Goal: Task Accomplishment & Management: Use online tool/utility

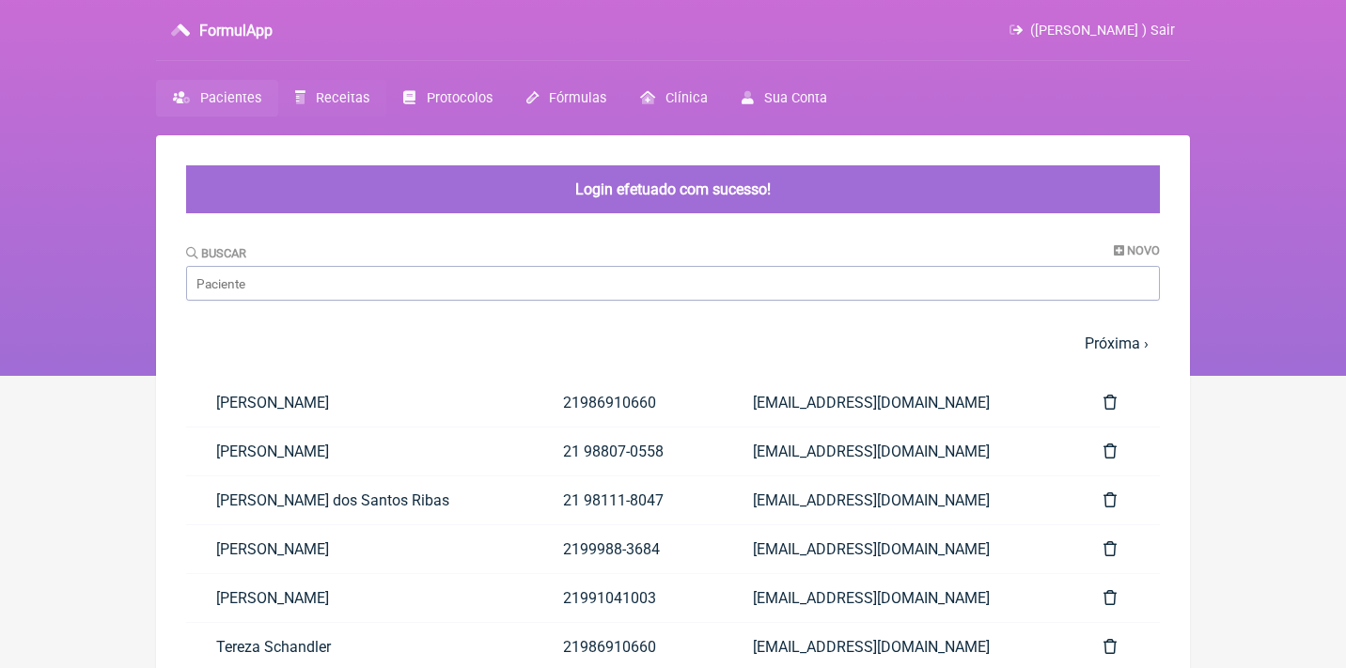
click at [333, 98] on span "Receitas" at bounding box center [343, 98] width 54 height 16
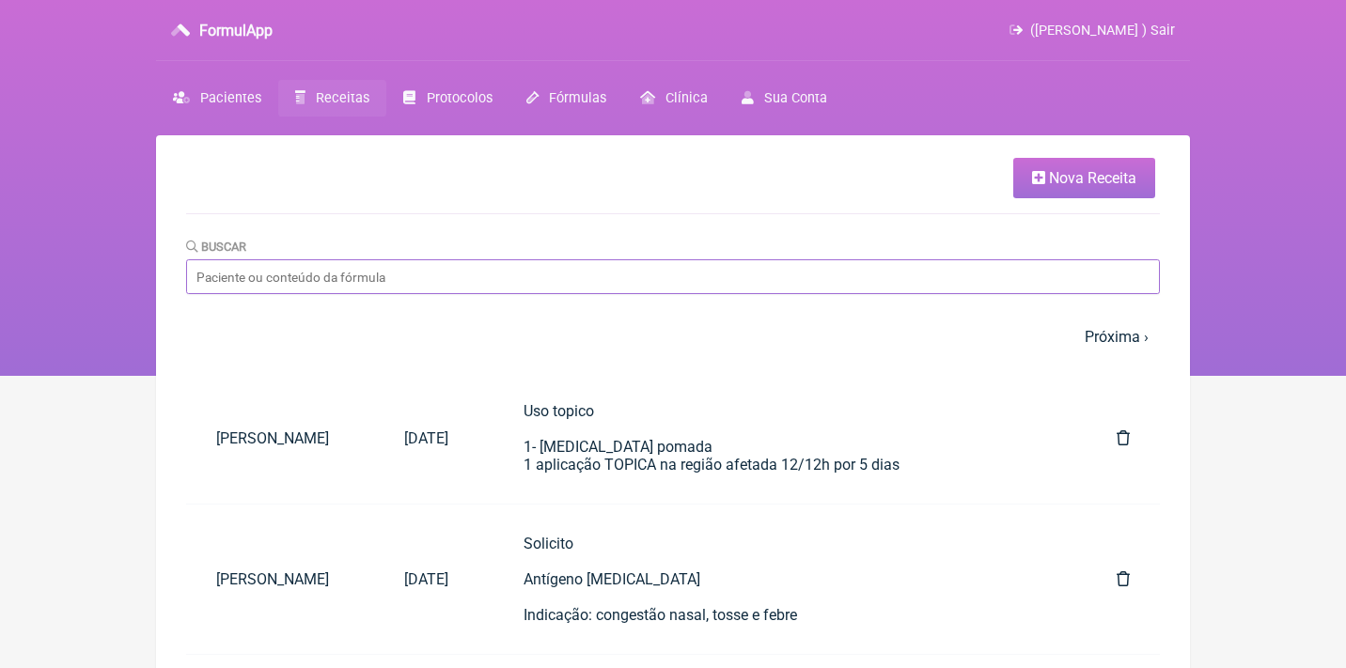
click at [380, 274] on input "Buscar" at bounding box center [673, 276] width 974 height 35
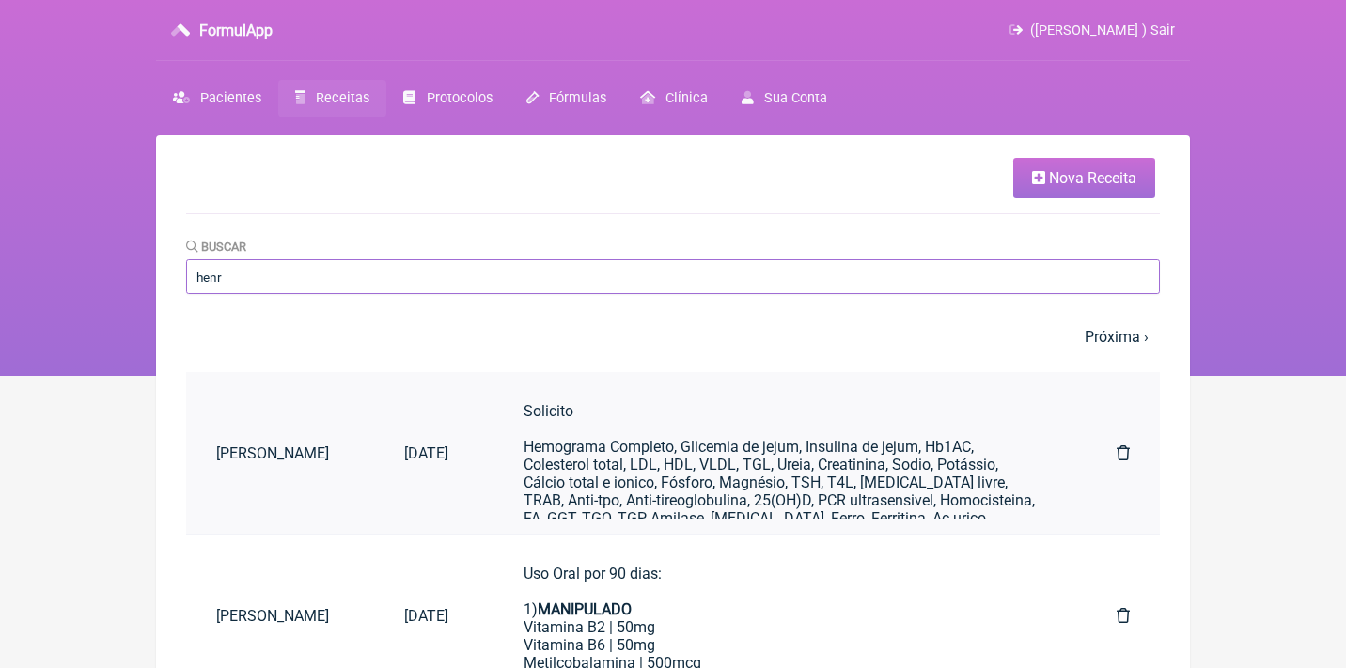
type input "henr"
click at [586, 445] on div "Solicito Hemograma Completo, Glicemia de jejum, Insulina de jejum, Hb1AC, Coles…" at bounding box center [782, 491] width 518 height 179
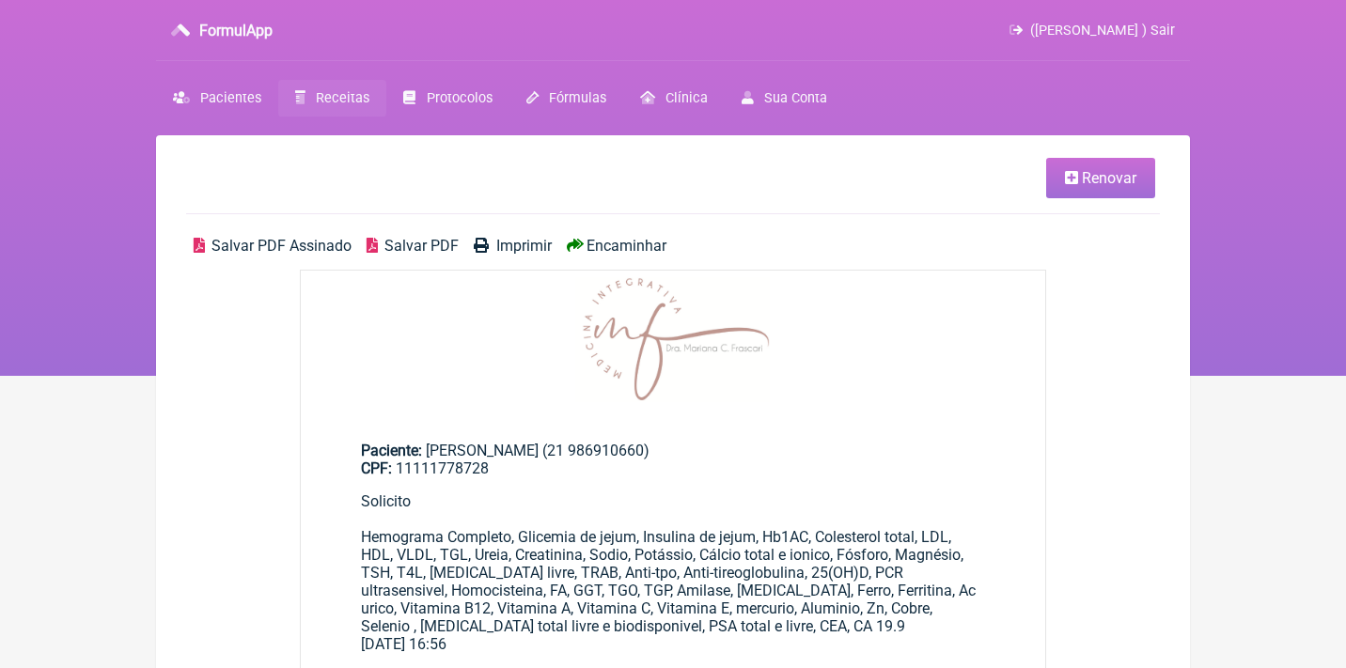
click at [1100, 189] on link "Renovar" at bounding box center [1100, 178] width 109 height 40
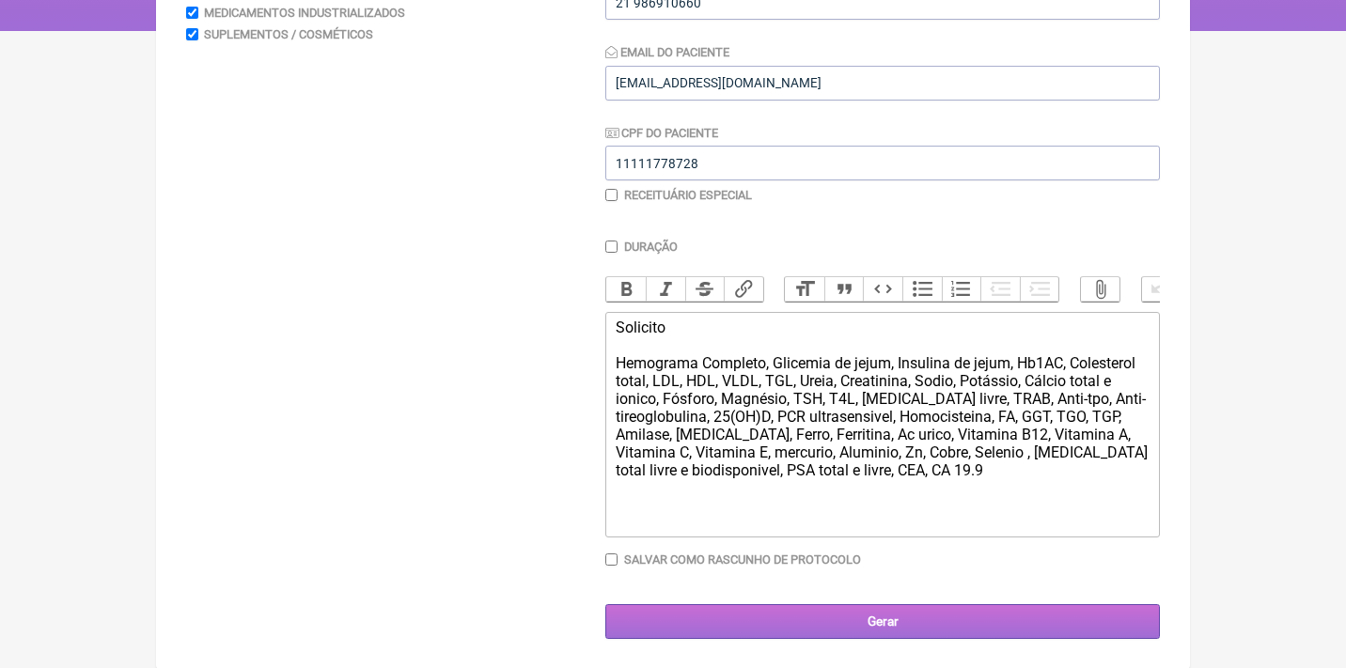
scroll to position [344, 0]
click at [819, 626] on input "Gerar" at bounding box center [882, 622] width 554 height 35
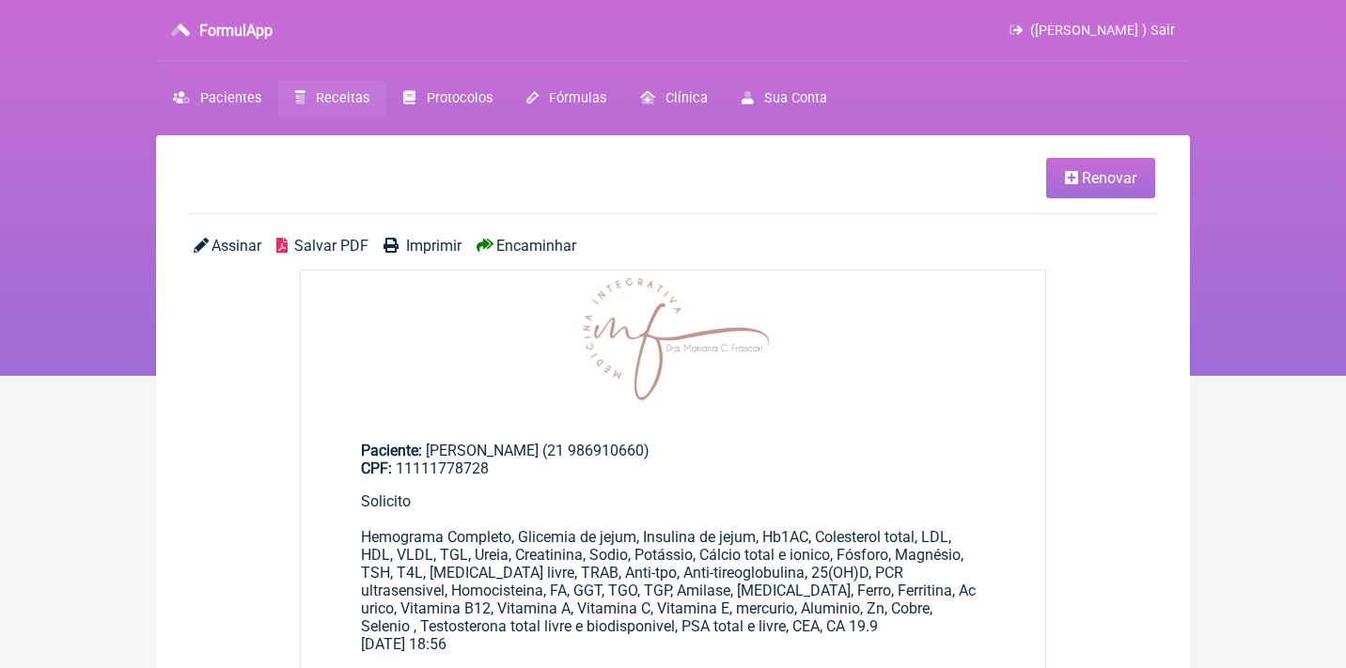
click at [225, 249] on span "Assinar" at bounding box center [236, 246] width 50 height 18
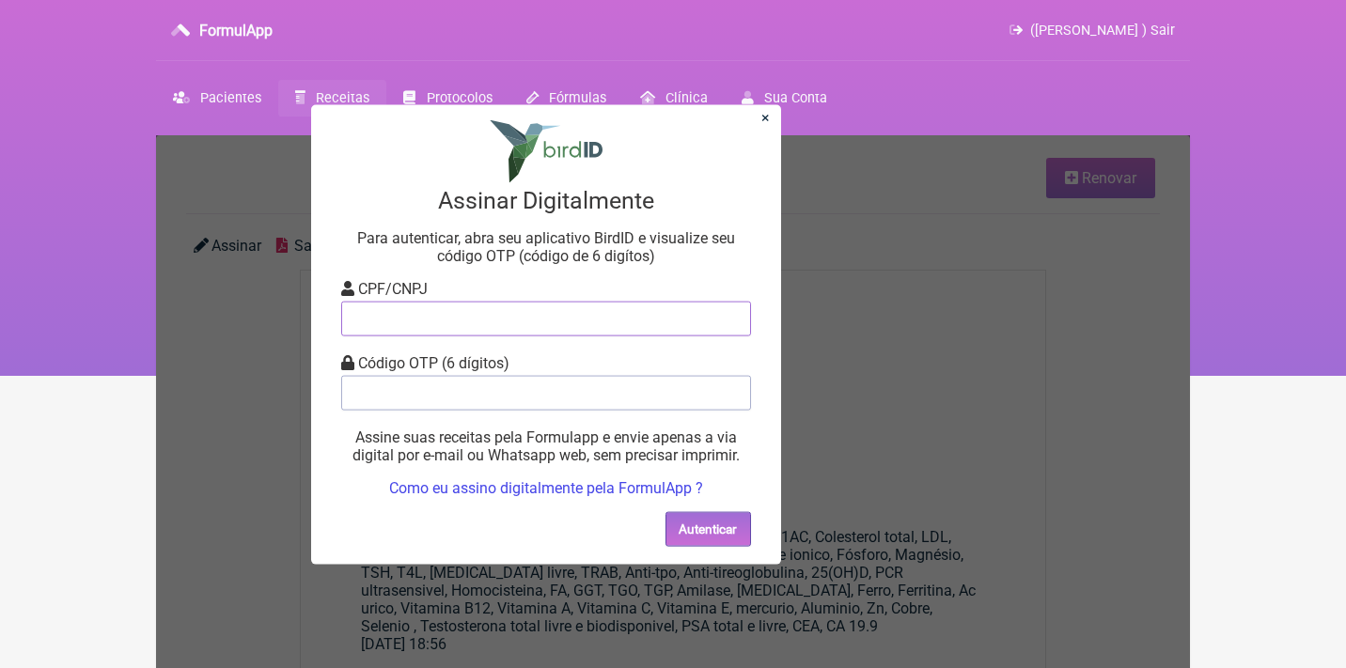
click at [398, 318] on input "tel" at bounding box center [546, 318] width 410 height 35
type input "12805451783"
click at [410, 392] on input "tel" at bounding box center [546, 392] width 410 height 35
type input "649012"
click at [703, 534] on button "Autenticar" at bounding box center [708, 528] width 86 height 35
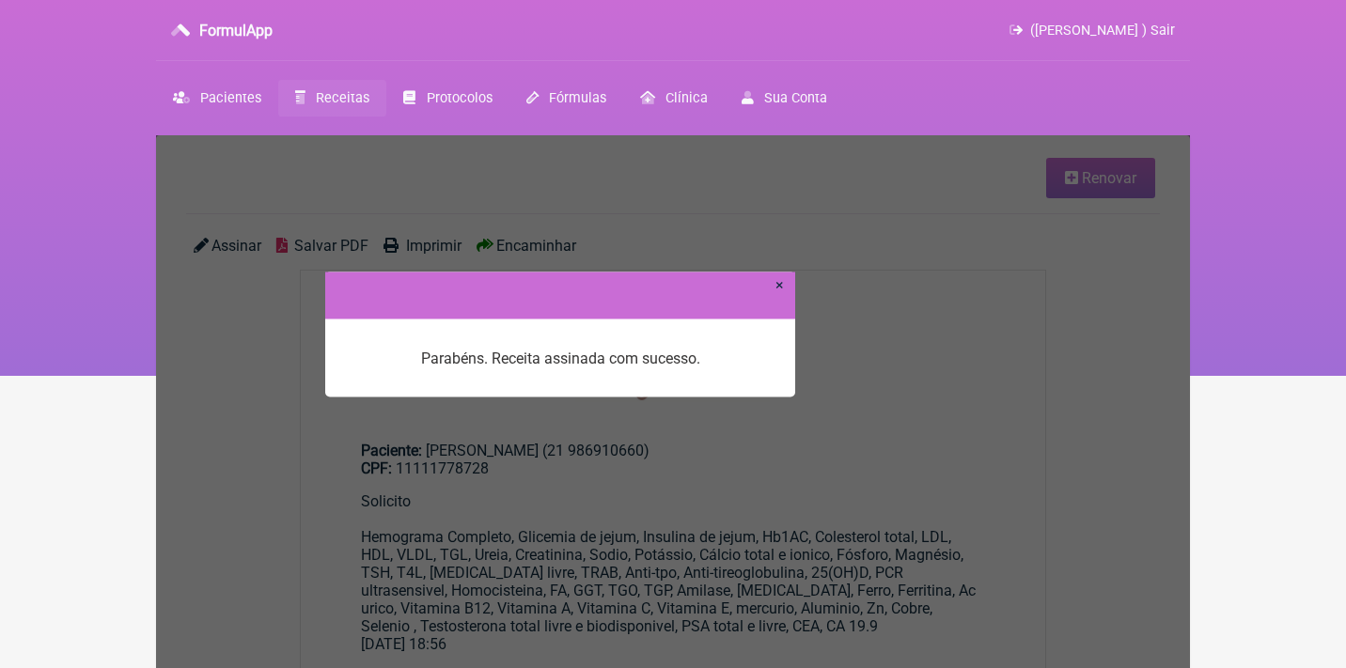
click at [777, 290] on link "×" at bounding box center [779, 284] width 8 height 18
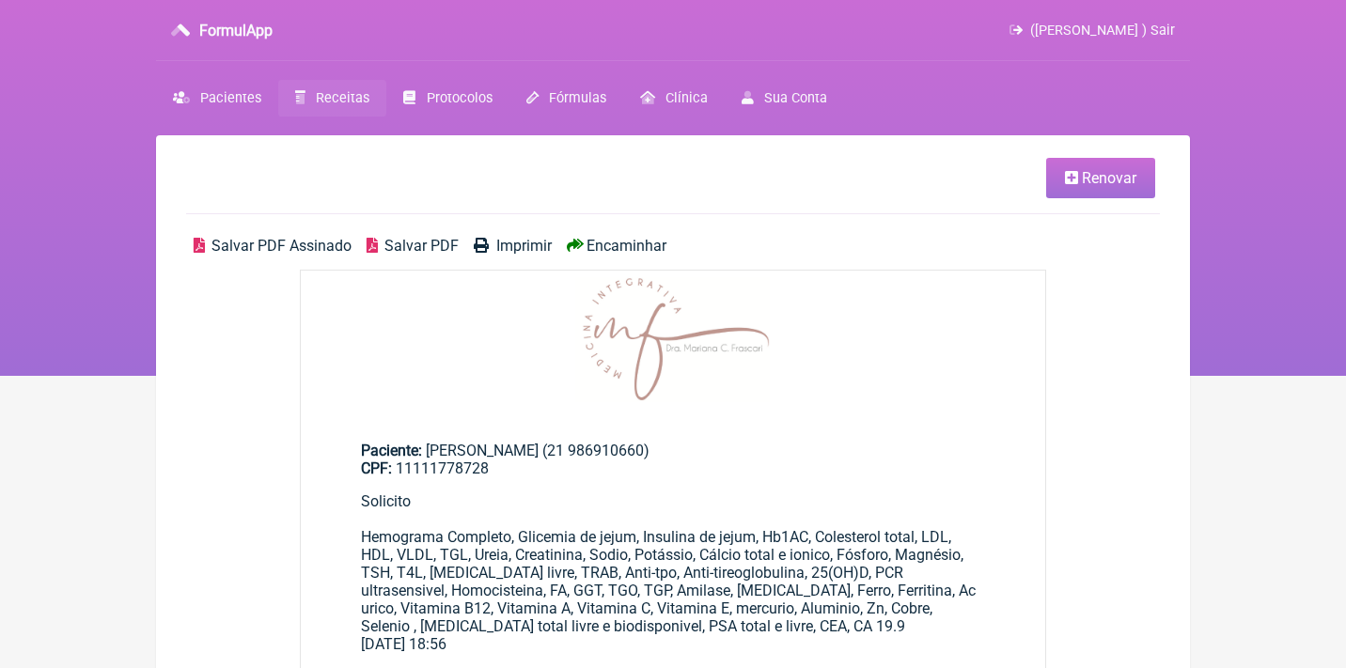
click at [257, 248] on span "Salvar PDF Assinado" at bounding box center [281, 246] width 140 height 18
click at [340, 92] on span "Receitas" at bounding box center [343, 98] width 54 height 16
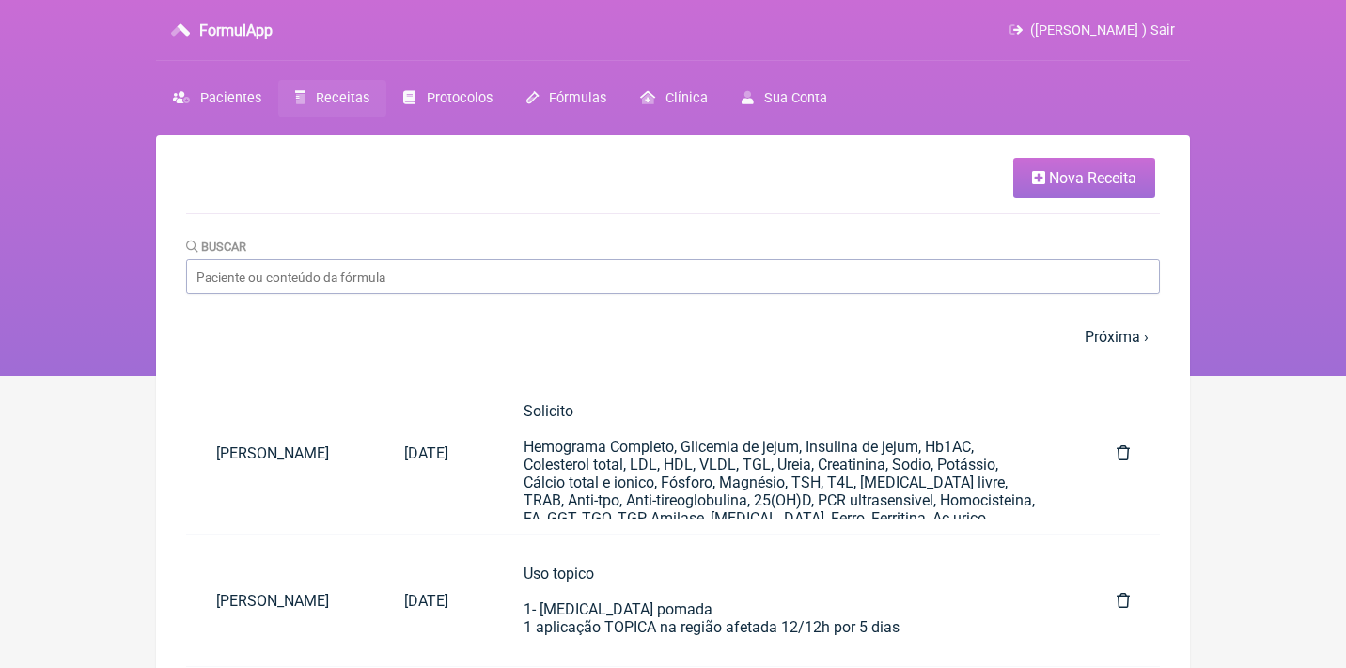
click at [1057, 178] on span "Nova Receita" at bounding box center [1092, 178] width 87 height 18
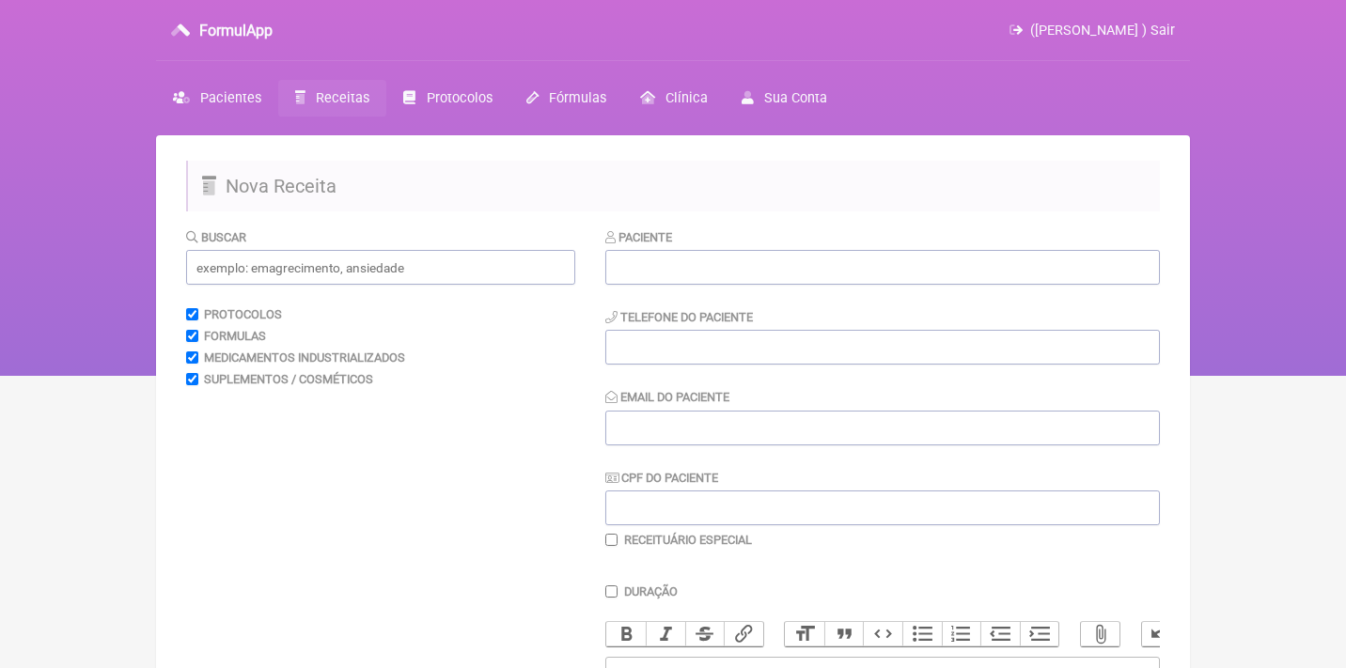
click at [710, 289] on div "Paciente Telefone do Paciente Email do Paciente CPF do Paciente Receituário Esp…" at bounding box center [882, 387] width 554 height 320
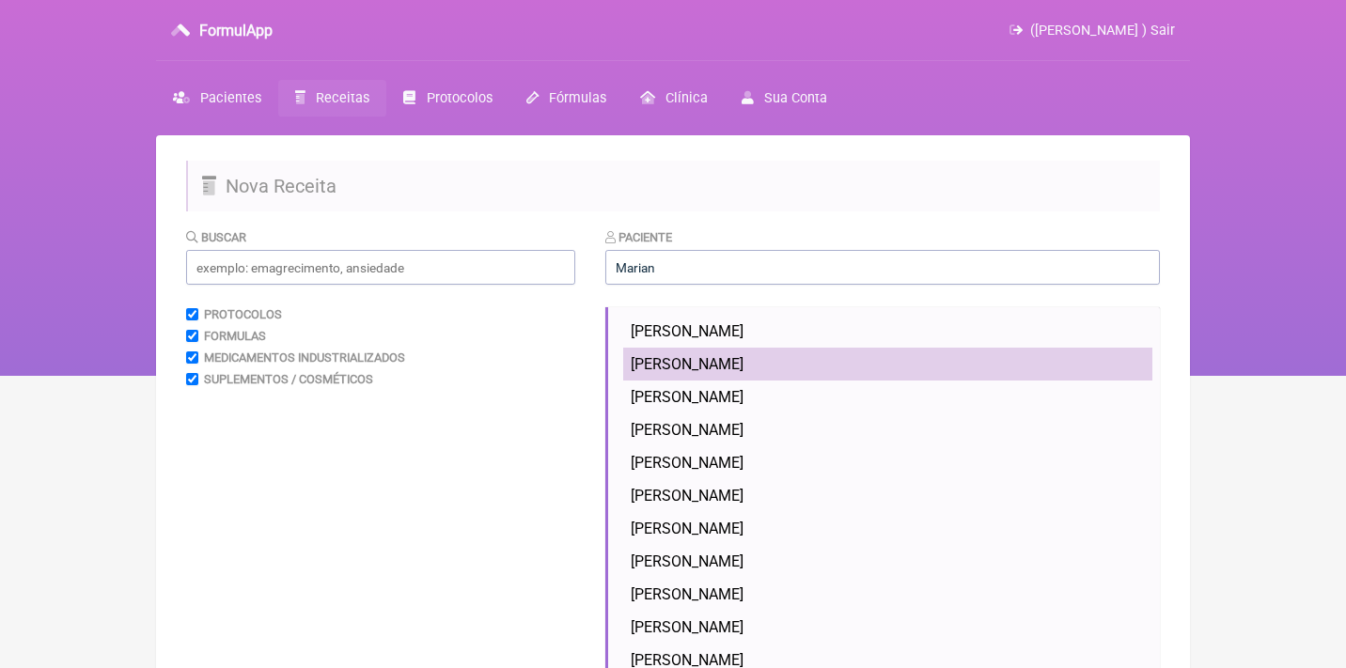
click at [926, 365] on li "Mariana Couto Frascari" at bounding box center [887, 364] width 529 height 33
type input "Mariana Couto Frascari"
type input "21 992129291"
type input "marianafrascari@icloud.com"
type input "12805451783"
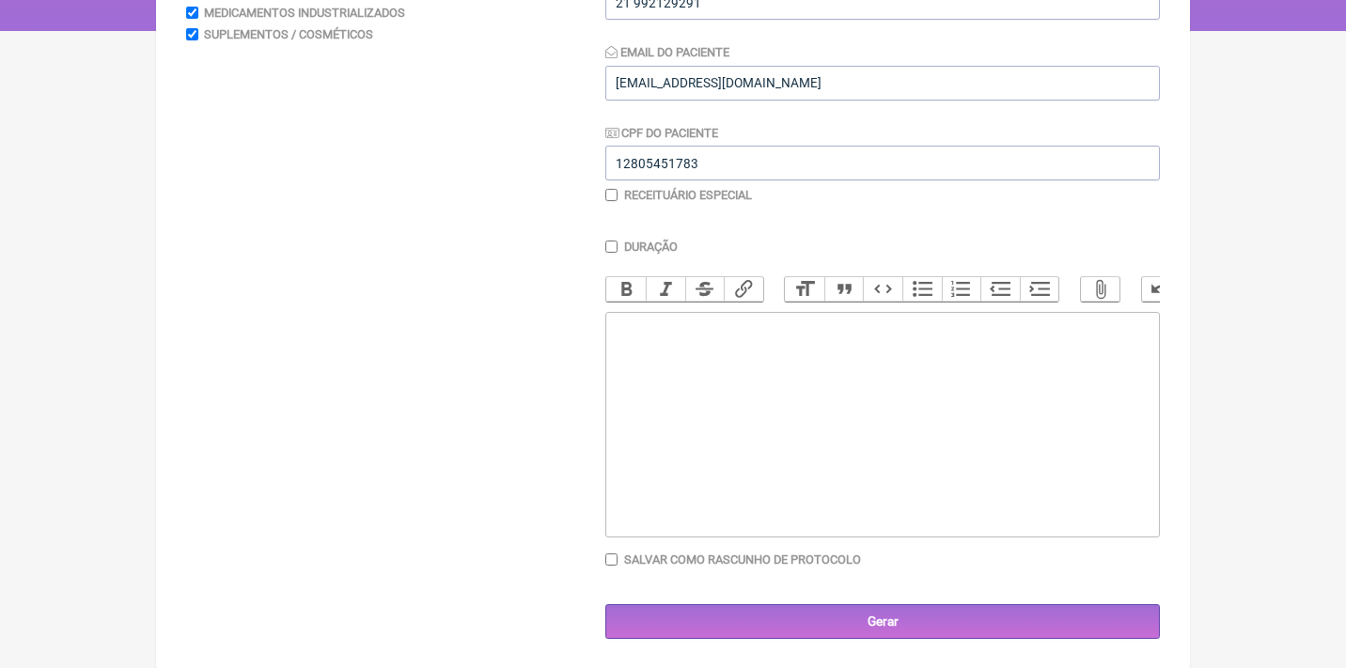
scroll to position [344, 0]
click at [761, 441] on trix-editor at bounding box center [882, 426] width 554 height 226
type trix-editor "<div>Solicito<br><br>USG de tireoide com Doppler colorido<br><br>Ind: tireoidit…"
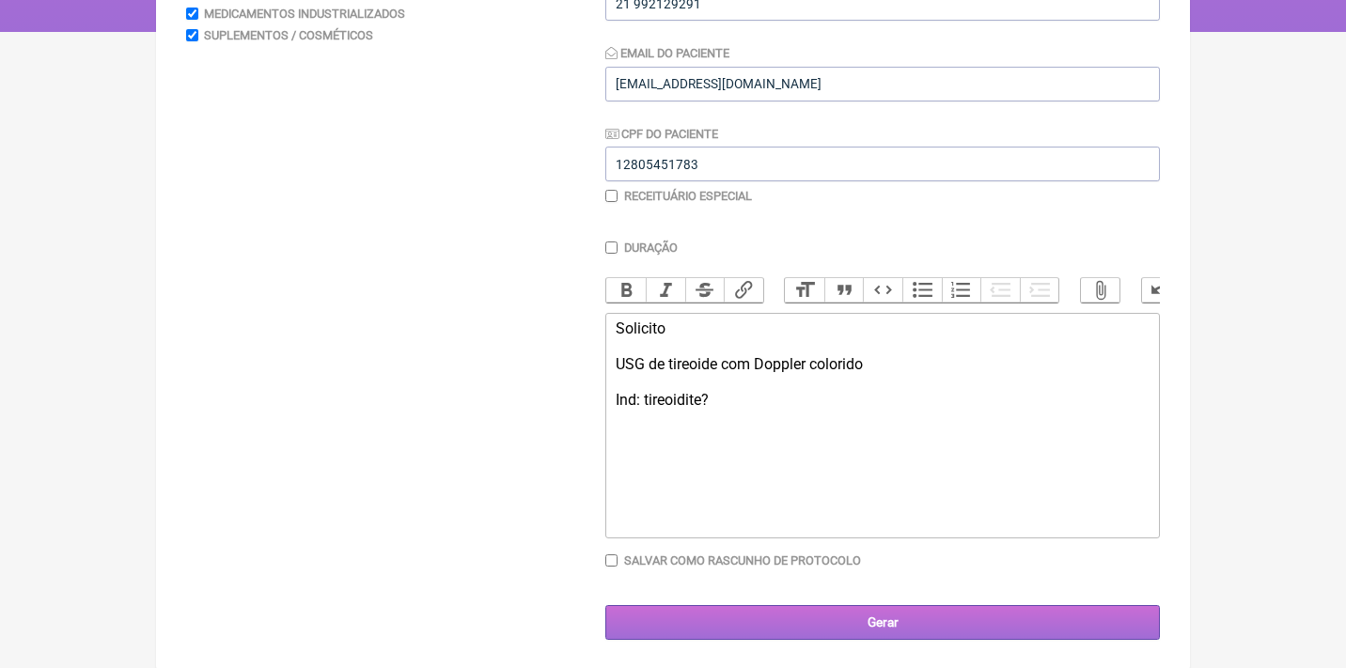
click at [888, 613] on input "Gerar" at bounding box center [882, 622] width 554 height 35
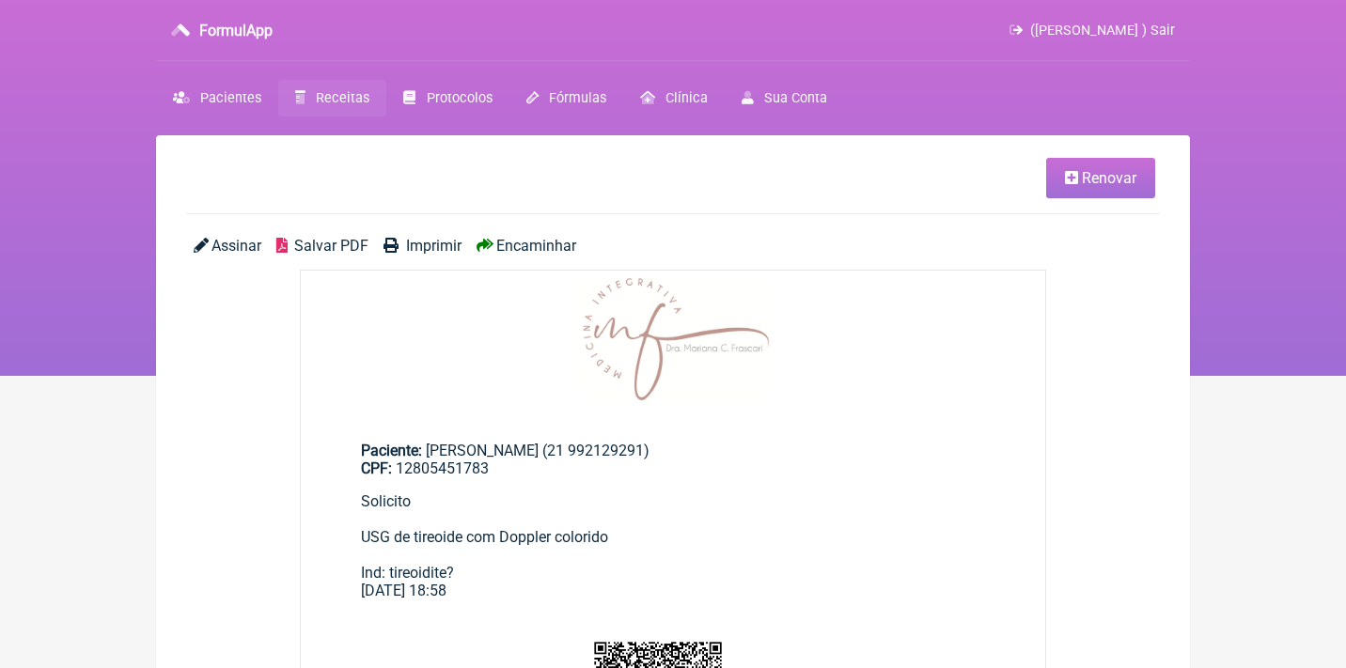
click at [239, 246] on span "Assinar" at bounding box center [236, 246] width 50 height 18
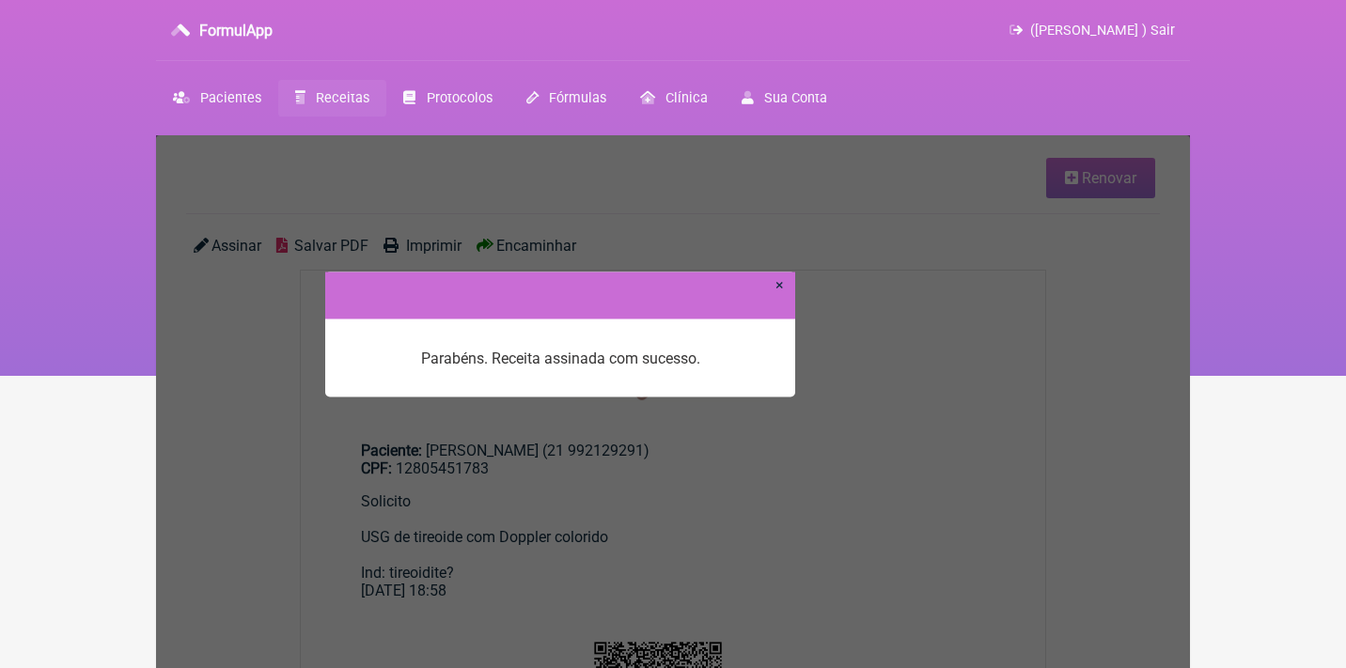
click at [779, 288] on link "×" at bounding box center [779, 284] width 8 height 18
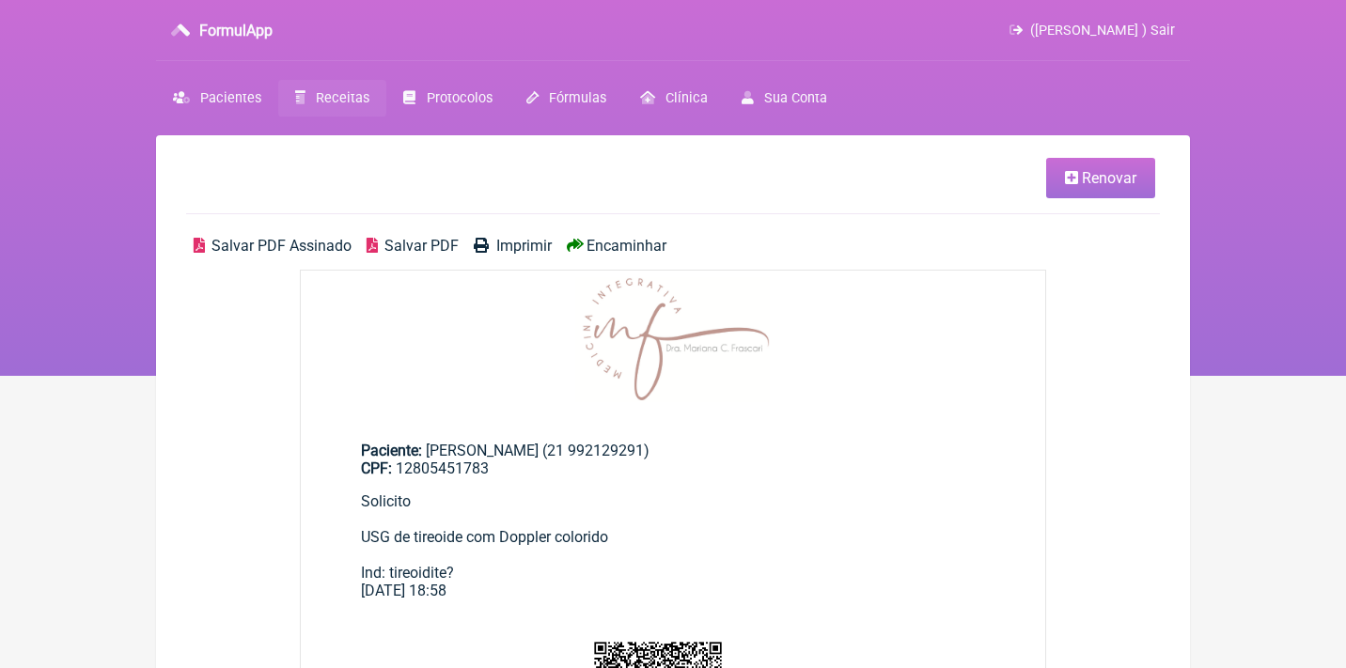
click at [316, 244] on span "Salvar PDF Assinado" at bounding box center [281, 246] width 140 height 18
click at [1126, 170] on span "Renovar" at bounding box center [1109, 178] width 55 height 18
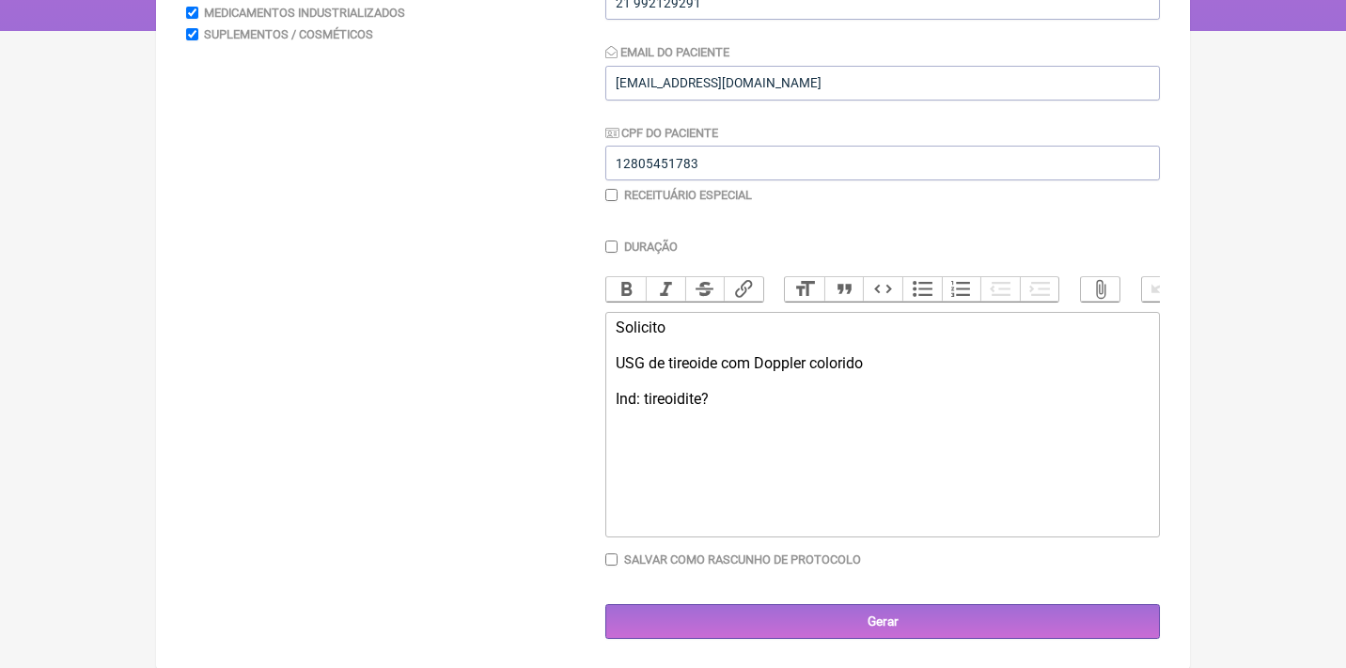
scroll to position [344, 0]
drag, startPoint x: 897, startPoint y: 359, endPoint x: 651, endPoint y: 362, distance: 245.3
click at [651, 362] on div "Solicito USG de tireoide com Doppler colorido Ind: tireoidite?" at bounding box center [883, 364] width 534 height 89
drag, startPoint x: 762, startPoint y: 382, endPoint x: 710, endPoint y: 396, distance: 53.3
click at [710, 396] on div "Solicito USG transvaginal Ind: tireoidite?" at bounding box center [883, 364] width 534 height 89
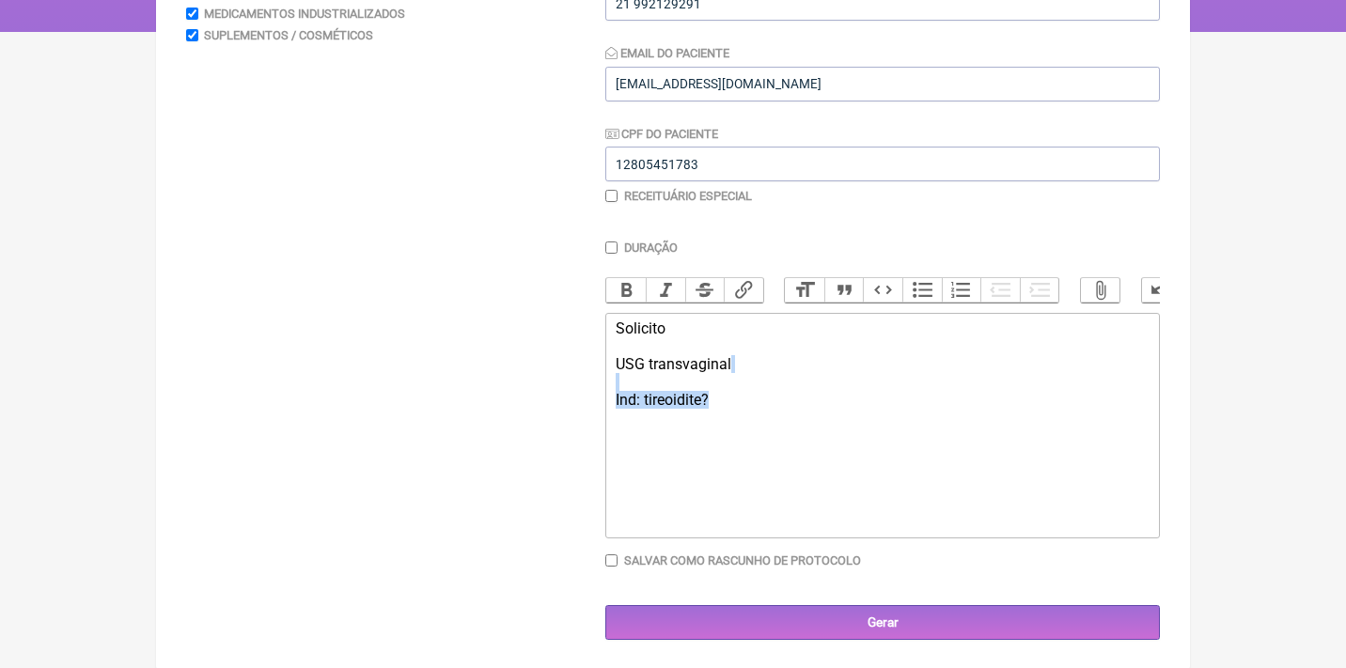
click at [736, 392] on div "Solicito USG transvaginal Ind: tireoidite?" at bounding box center [883, 364] width 534 height 89
type trix-editor "<div>Solicito<br><br>USG transvaginal<br><br>Ind: rotina ginecológica para a id…"
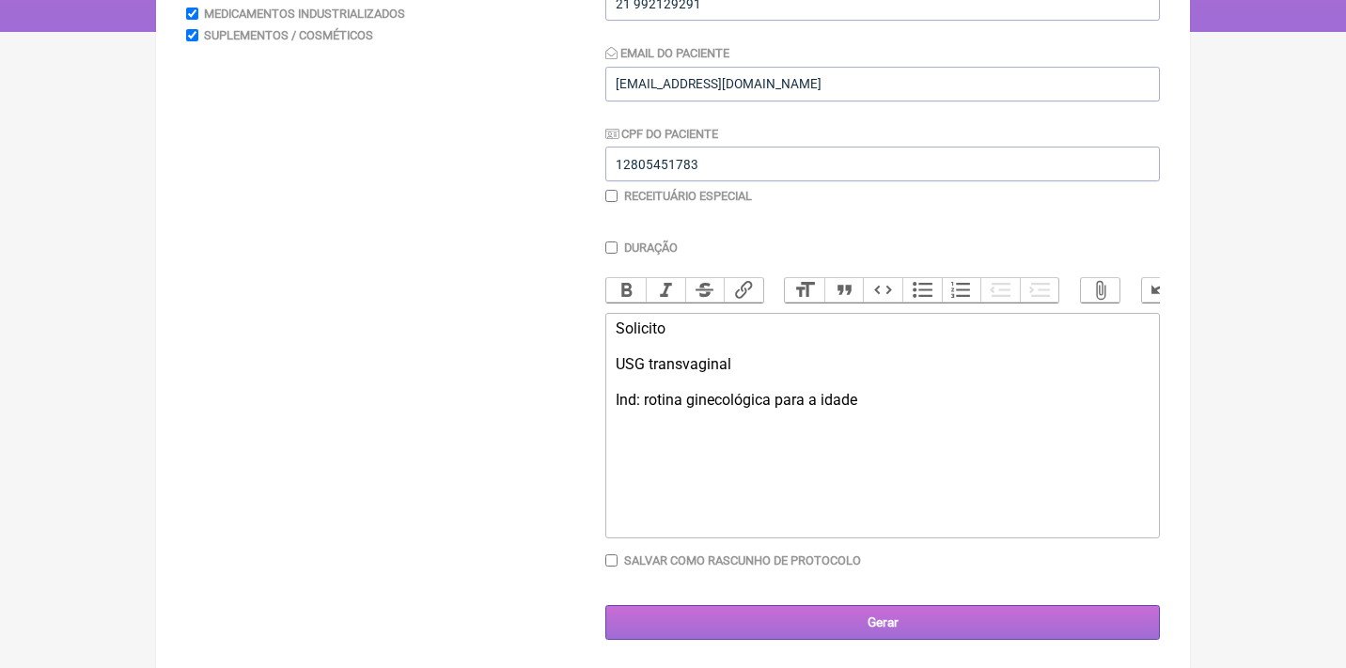
click at [871, 606] on input "Gerar" at bounding box center [882, 622] width 554 height 35
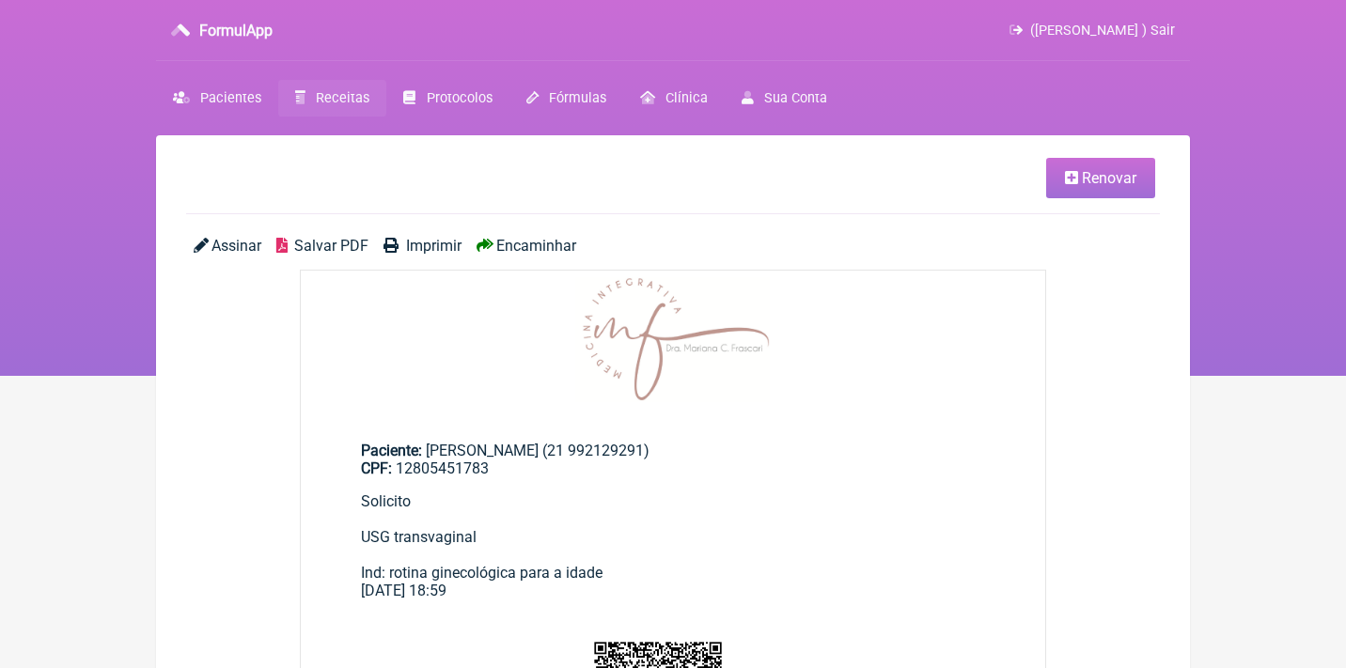
click at [241, 244] on span "Assinar" at bounding box center [236, 246] width 50 height 18
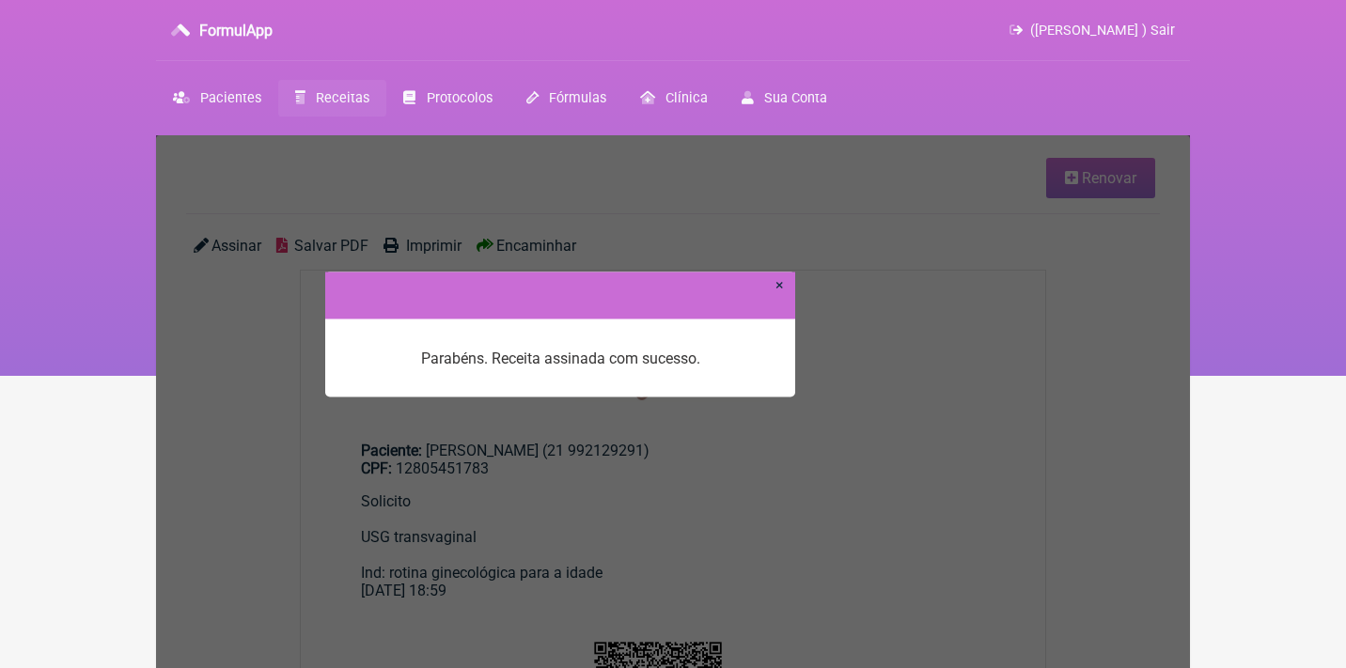
click at [781, 288] on link "×" at bounding box center [779, 284] width 8 height 18
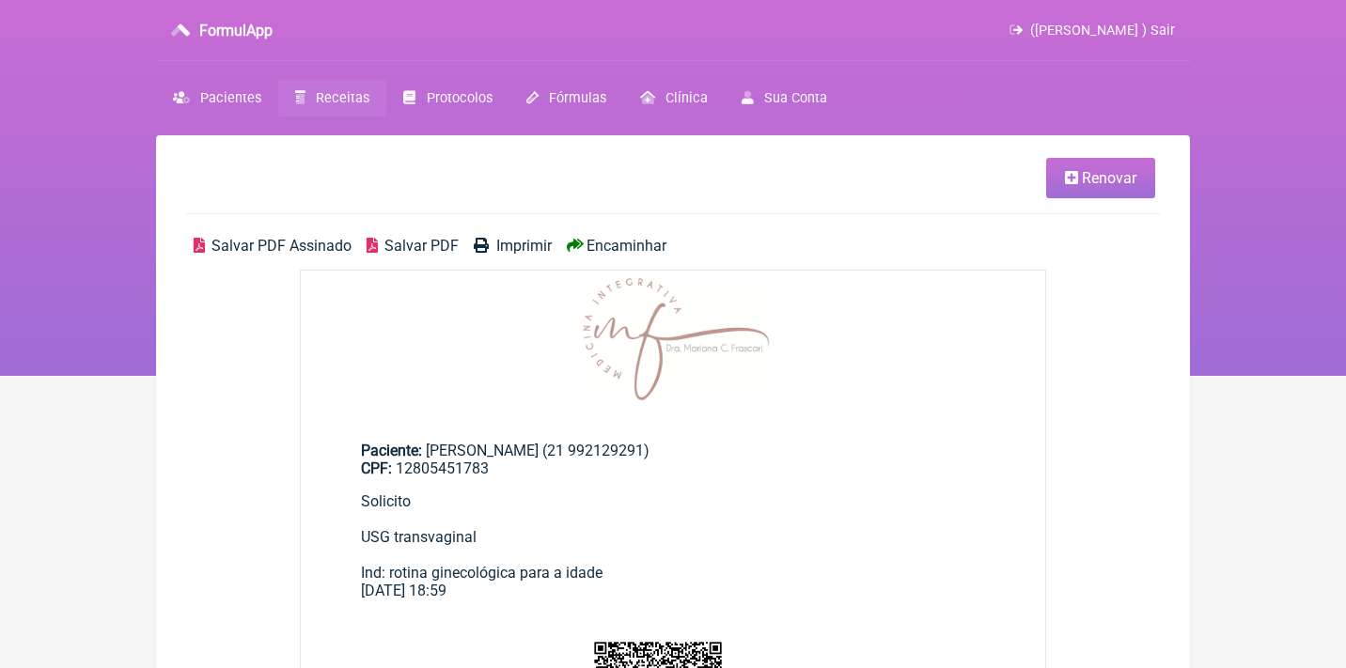
click at [313, 251] on span "Salvar PDF Assinado" at bounding box center [281, 246] width 140 height 18
